Goal: Task Accomplishment & Management: Use online tool/utility

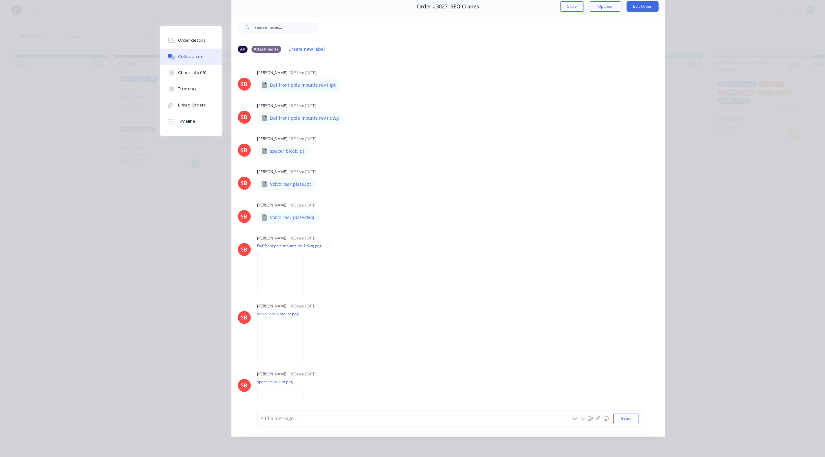
click at [182, 31] on div "Order details Collaborate Checklists 0/0 Tracking Linked Orders Timeline" at bounding box center [191, 81] width 62 height 110
drag, startPoint x: 173, startPoint y: 43, endPoint x: 243, endPoint y: 45, distance: 70.0
click at [175, 43] on button "Order details" at bounding box center [191, 40] width 62 height 16
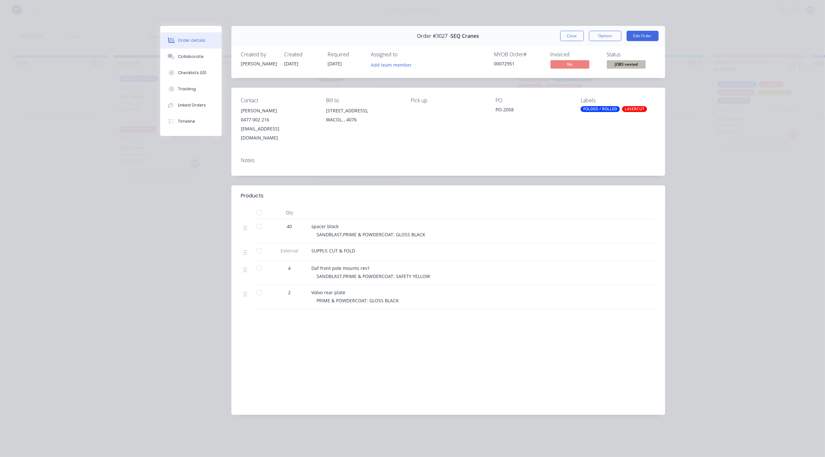
drag, startPoint x: 312, startPoint y: 258, endPoint x: 381, endPoint y: 258, distance: 69.3
click at [381, 265] on div "Daf front pole mounts rev1" at bounding box center [439, 268] width 254 height 7
drag, startPoint x: 381, startPoint y: 258, endPoint x: 345, endPoint y: 281, distance: 43.0
click at [345, 285] on div "Volvo rear plate PRIME & POWDERCOAT: GLOSS BLACK" at bounding box center [438, 297] width 259 height 24
drag, startPoint x: 345, startPoint y: 281, endPoint x: 388, endPoint y: 257, distance: 49.6
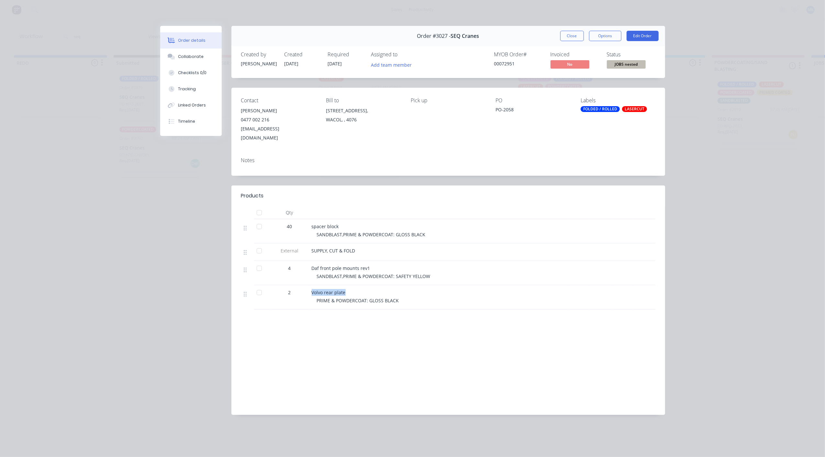
click at [388, 261] on div "Daf front pole mounts rev1 SANDBLAST,PRIME & POWDERCOAT: SAFETY YELLOW" at bounding box center [438, 273] width 259 height 24
click at [199, 59] on div "Collaborate" at bounding box center [191, 57] width 26 height 6
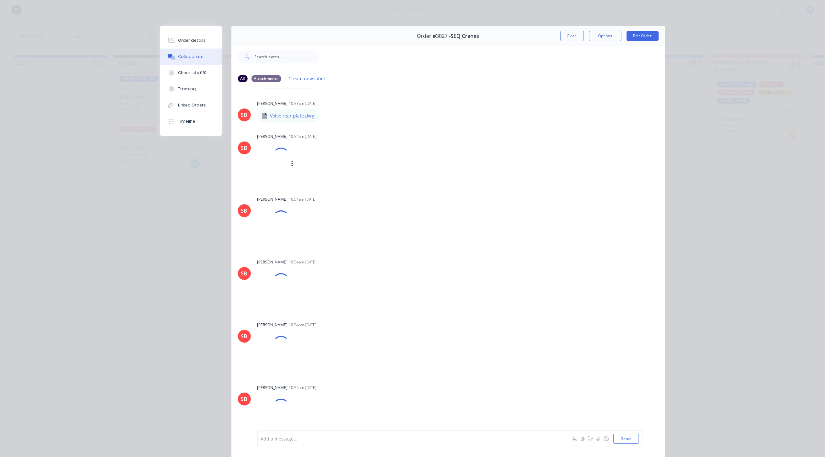
scroll to position [131, 0]
click at [573, 39] on button "Close" at bounding box center [573, 36] width 24 height 10
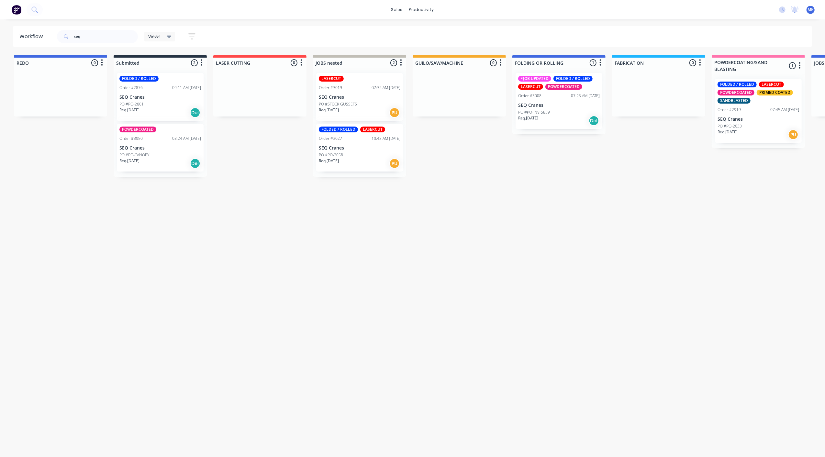
click at [339, 150] on p "SEQ Cranes" at bounding box center [360, 148] width 82 height 6
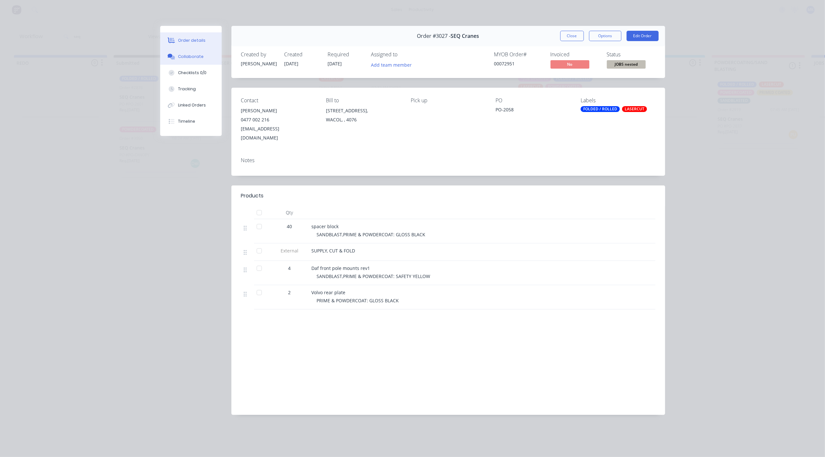
click at [186, 56] on div "Collaborate" at bounding box center [191, 57] width 26 height 6
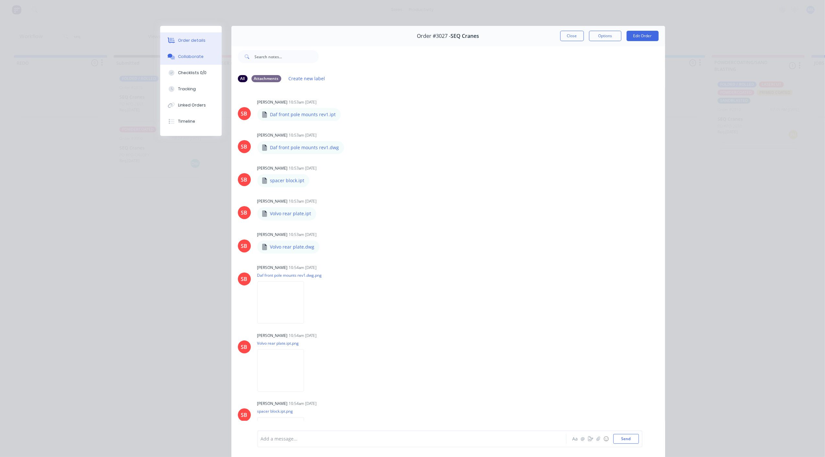
click at [189, 41] on div "Order details" at bounding box center [192, 41] width 28 height 6
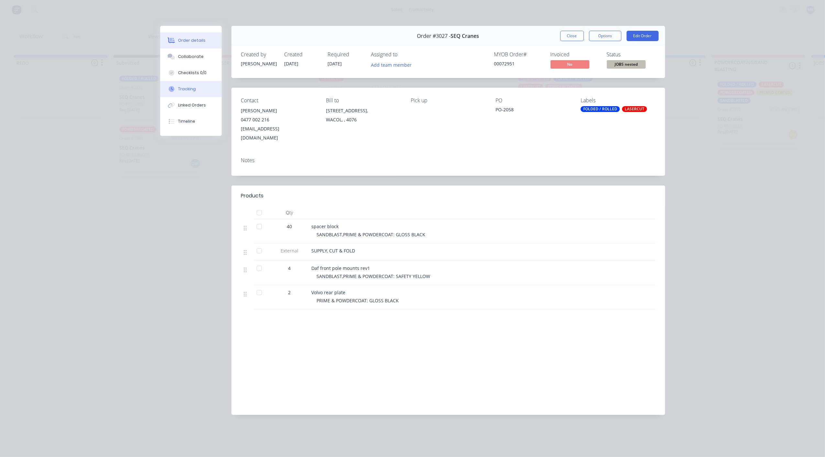
click at [197, 87] on button "Tracking" at bounding box center [191, 89] width 62 height 16
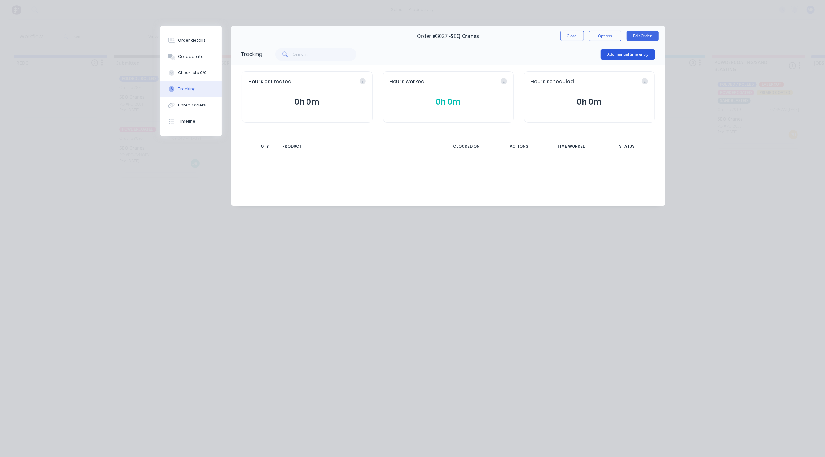
click at [619, 53] on button "Add manual time entry" at bounding box center [628, 54] width 55 height 10
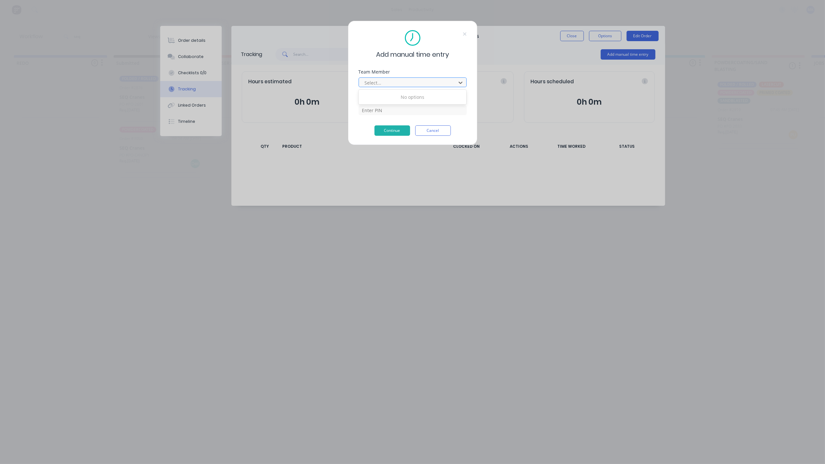
click at [376, 79] on div at bounding box center [408, 83] width 89 height 8
click at [459, 81] on icon at bounding box center [461, 82] width 6 height 6
click at [402, 84] on div at bounding box center [408, 83] width 89 height 8
click at [460, 82] on icon at bounding box center [461, 82] width 6 height 6
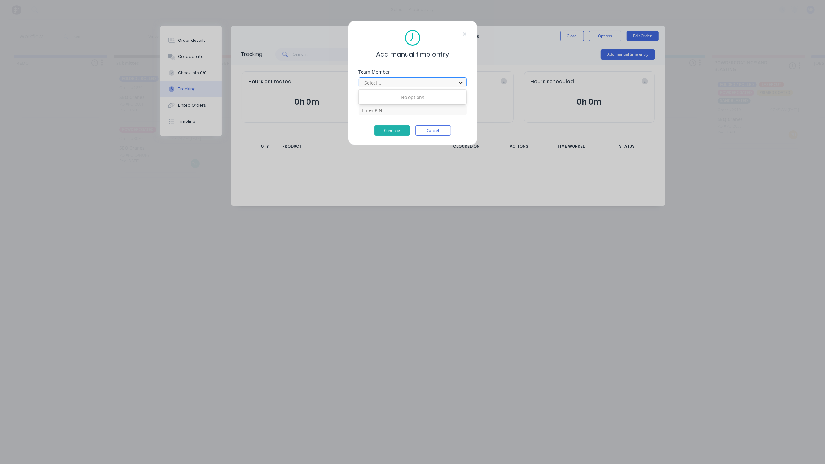
click at [460, 82] on icon at bounding box center [461, 82] width 6 height 6
click at [424, 84] on div at bounding box center [408, 83] width 89 height 8
type input "gerard moller"
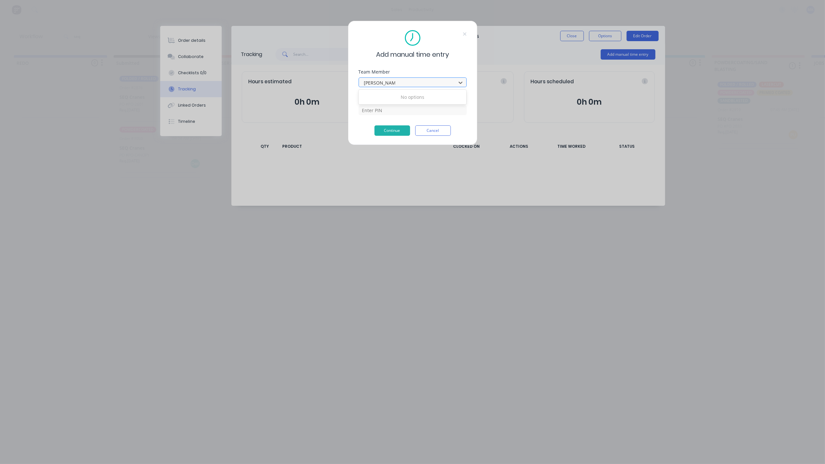
click at [375, 125] on button "Continue" at bounding box center [393, 130] width 36 height 10
click at [389, 114] on input at bounding box center [413, 115] width 108 height 10
type input "3699"
click at [392, 140] on button "Continue" at bounding box center [393, 140] width 36 height 10
click at [376, 69] on div "Add manual time entry Team Member Select... Required. PIN 3699 Continue Cancel" at bounding box center [413, 85] width 130 height 129
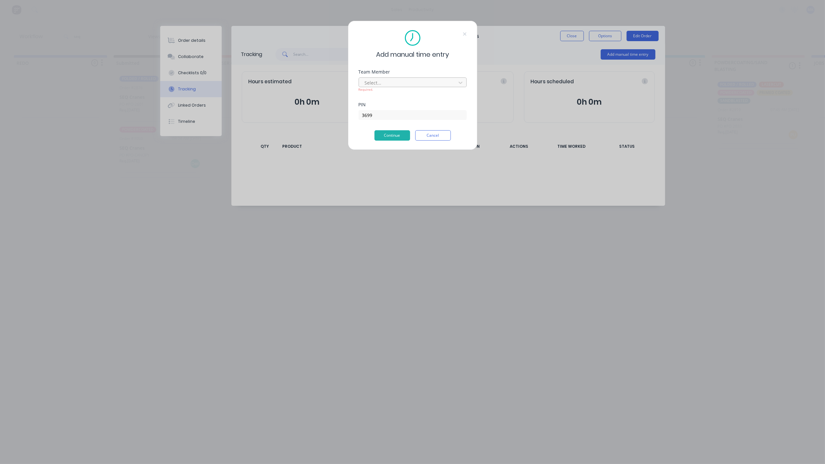
click at [378, 81] on div at bounding box center [408, 83] width 89 height 8
click at [375, 130] on button "Continue" at bounding box center [393, 135] width 36 height 10
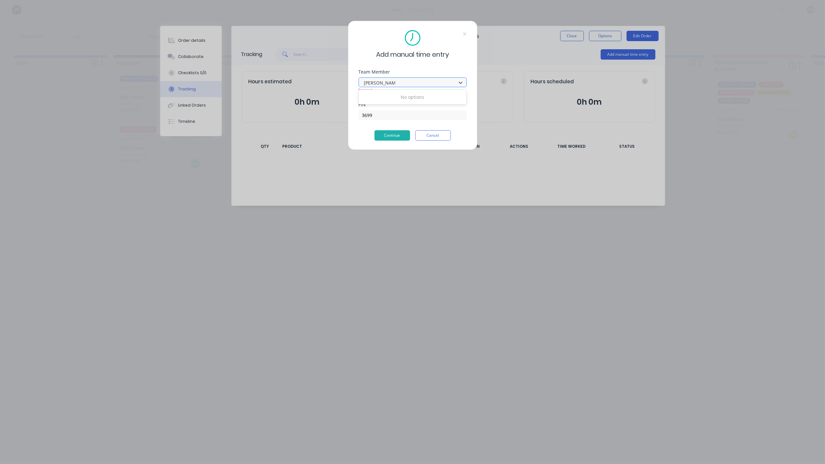
click at [375, 130] on button "Continue" at bounding box center [393, 135] width 36 height 10
type input "gerard mollero["
click at [438, 135] on button "Cancel" at bounding box center [433, 135] width 36 height 10
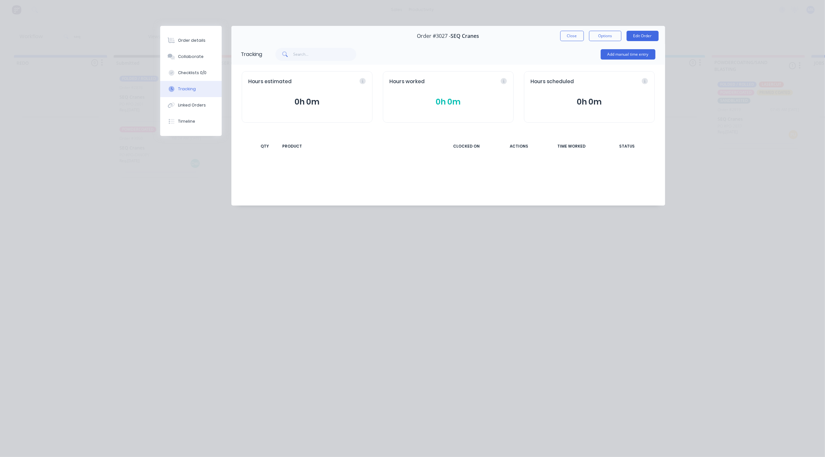
click at [577, 38] on button "Close" at bounding box center [573, 36] width 24 height 10
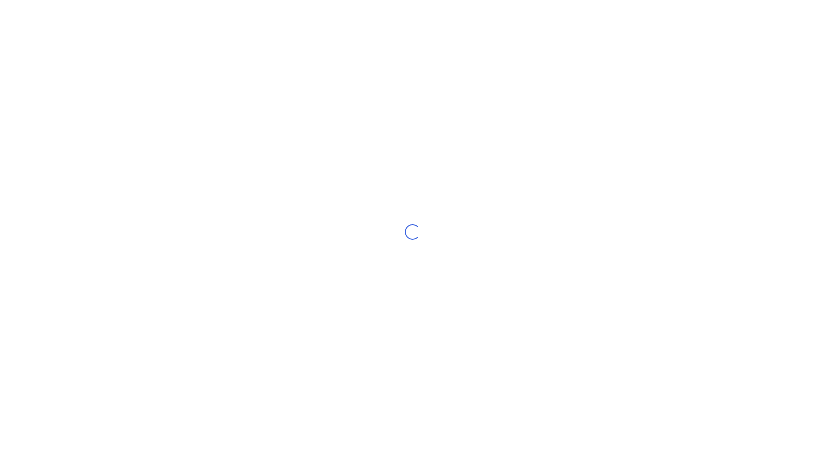
click at [413, 187] on div "Loading..." at bounding box center [412, 232] width 825 height 464
click at [600, 263] on div "Loading..." at bounding box center [412, 232] width 825 height 464
